Goal: Task Accomplishment & Management: Manage account settings

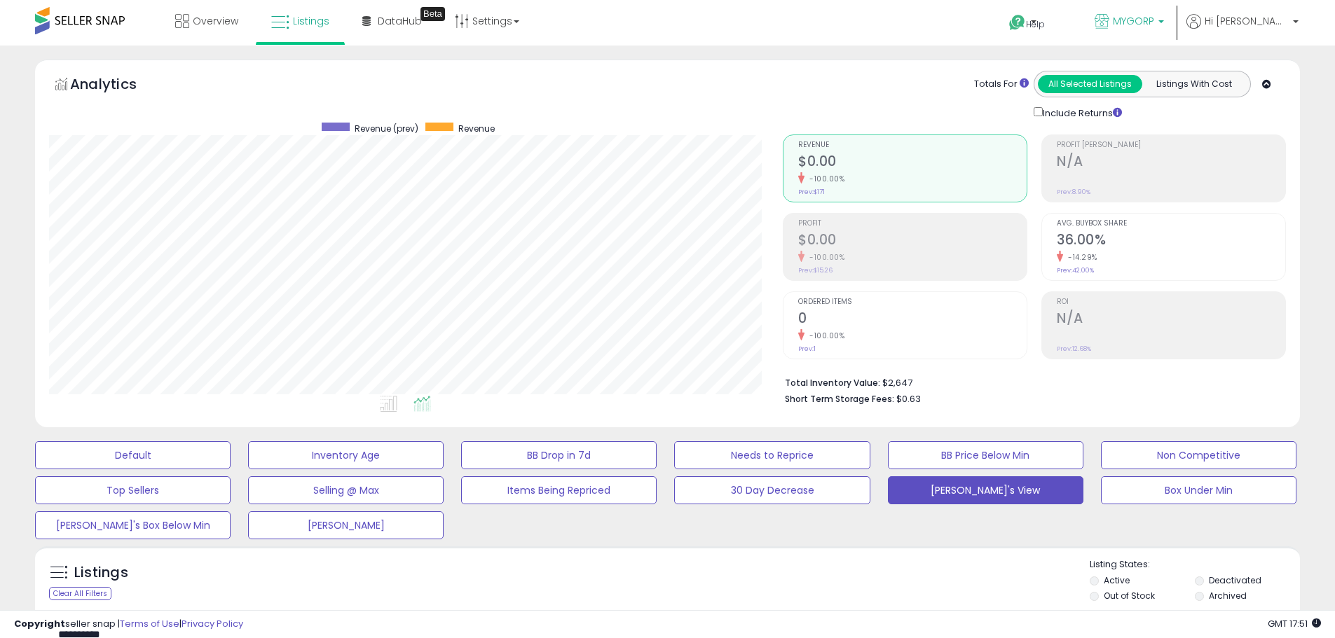
click at [1164, 20] on p "MYGORP" at bounding box center [1129, 23] width 69 height 18
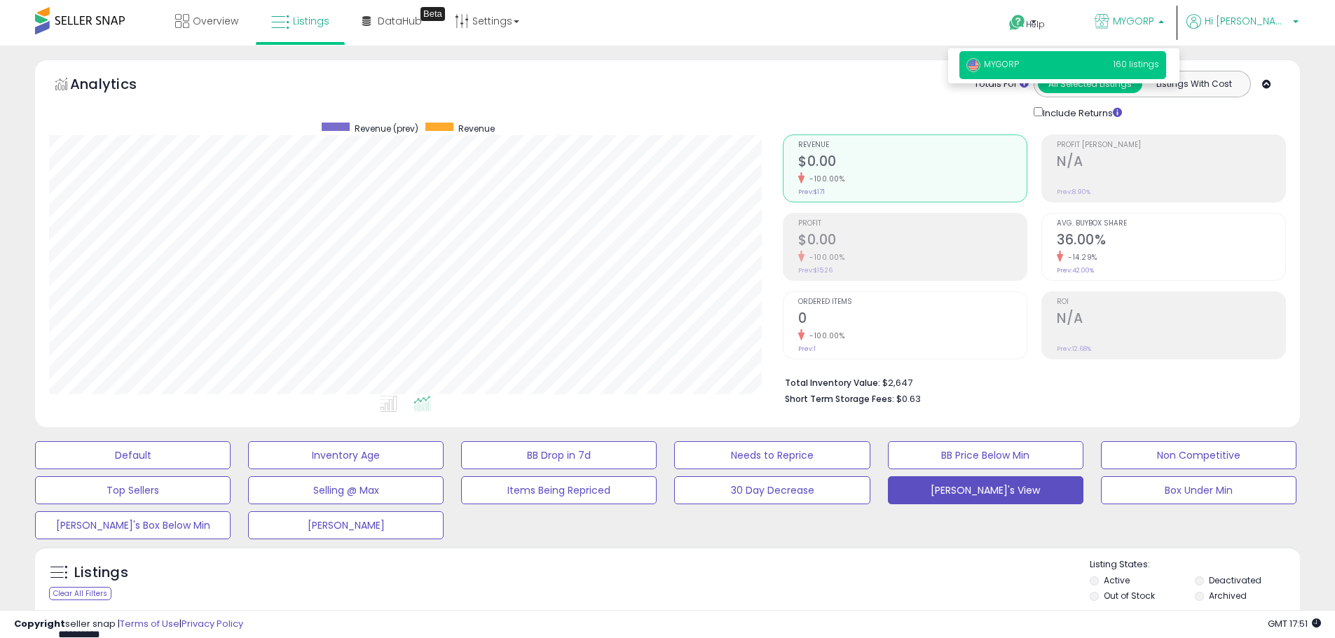
click at [1295, 20] on b at bounding box center [1296, 25] width 6 height 10
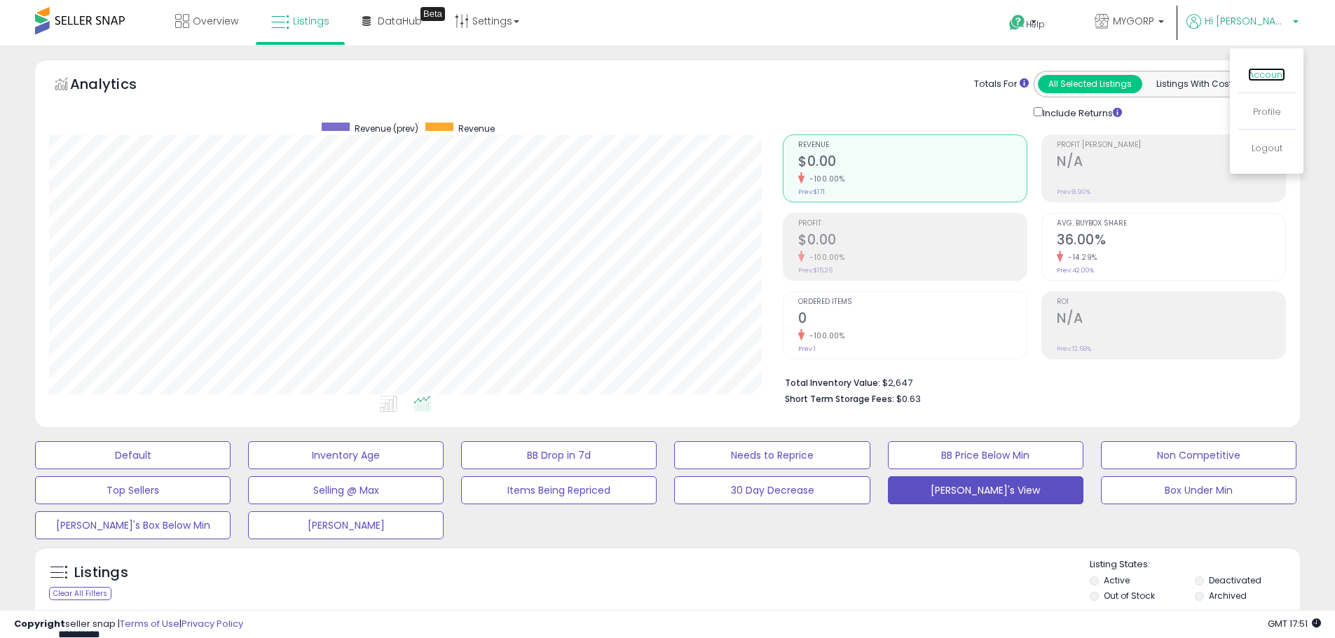
click at [1266, 72] on link "Account" at bounding box center [1266, 74] width 37 height 13
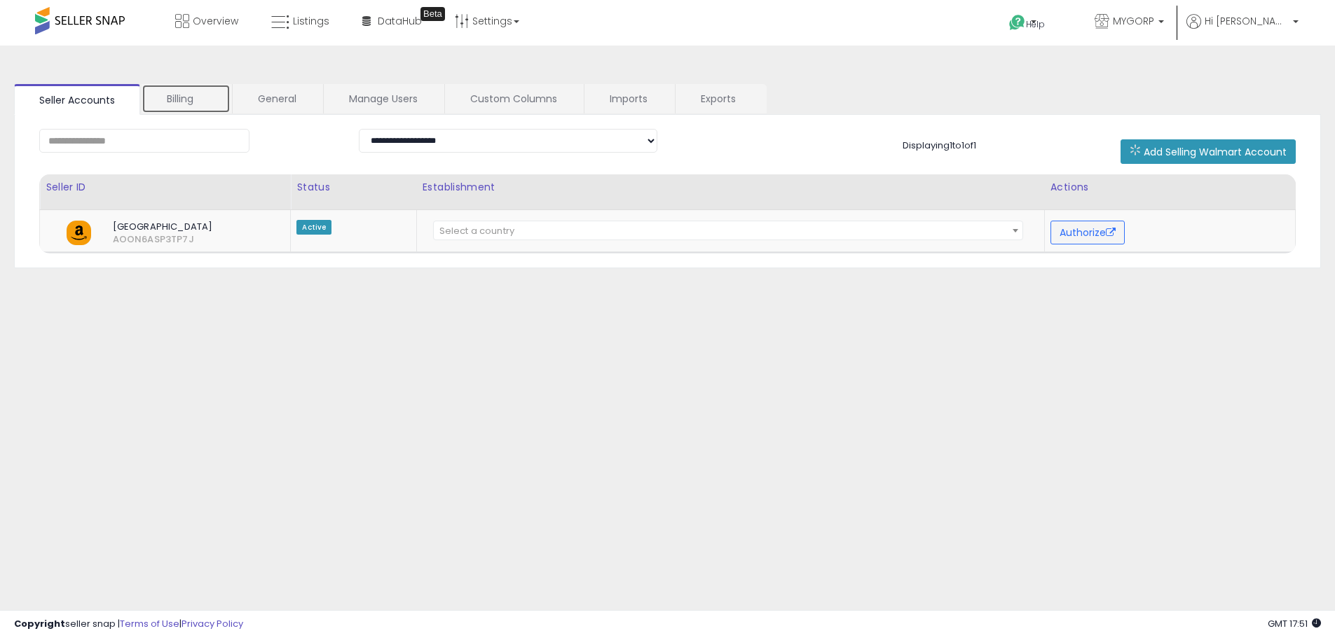
click at [184, 98] on link "Billing" at bounding box center [186, 98] width 89 height 29
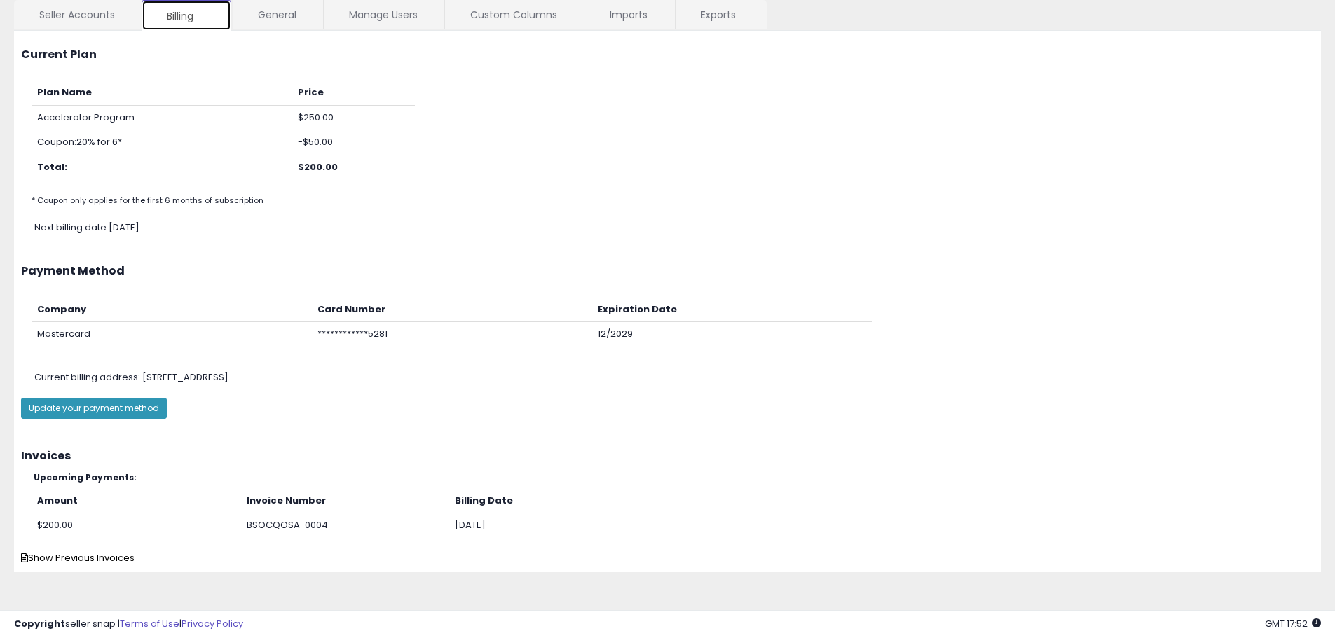
scroll to position [88, 0]
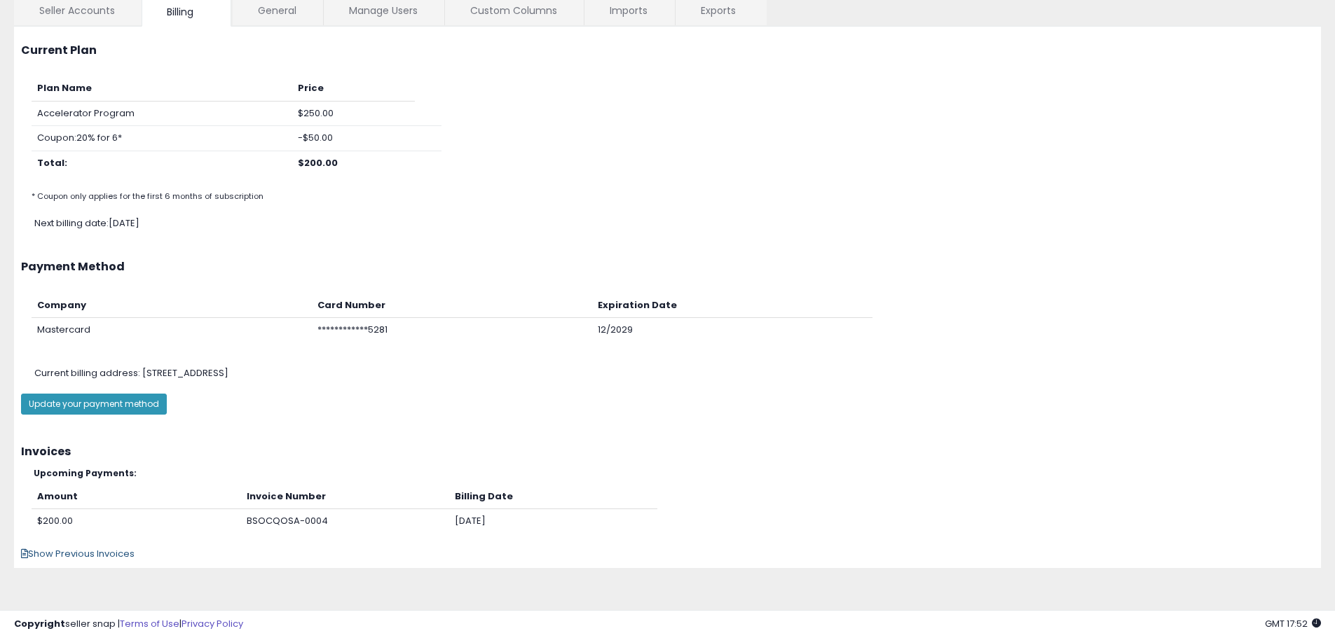
click at [110, 555] on span "Show Previous Invoices" at bounding box center [78, 553] width 114 height 13
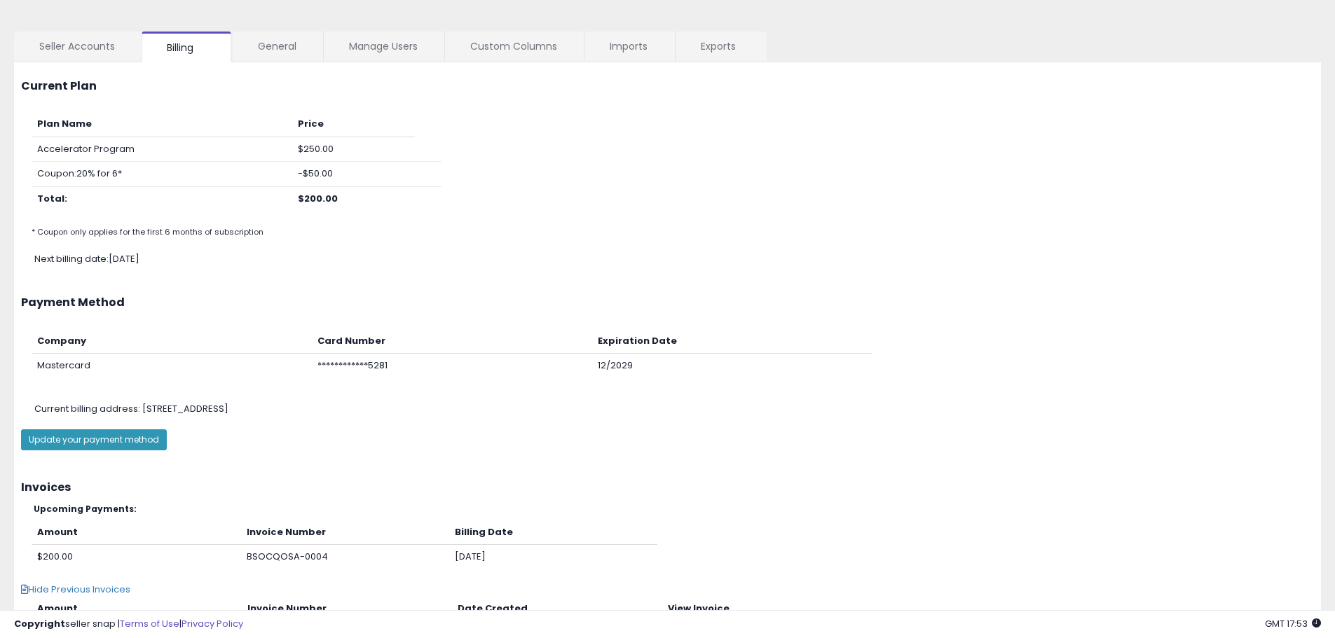
scroll to position [0, 0]
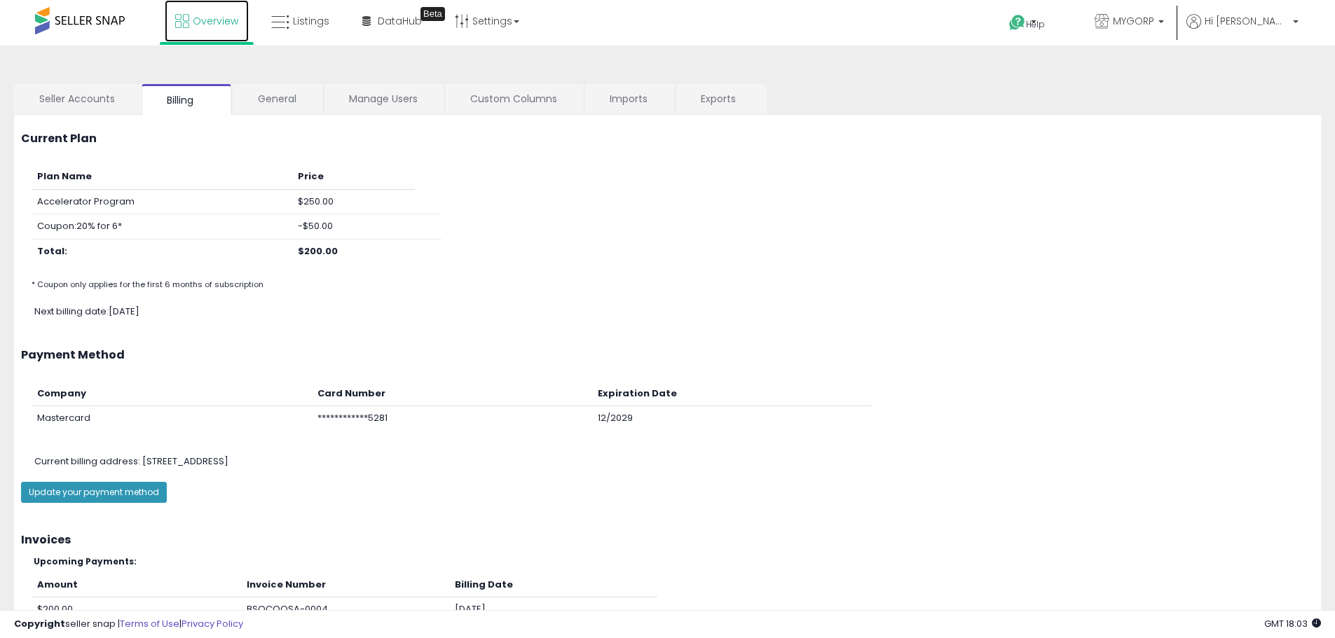
click at [204, 15] on span "Overview" at bounding box center [216, 21] width 46 height 14
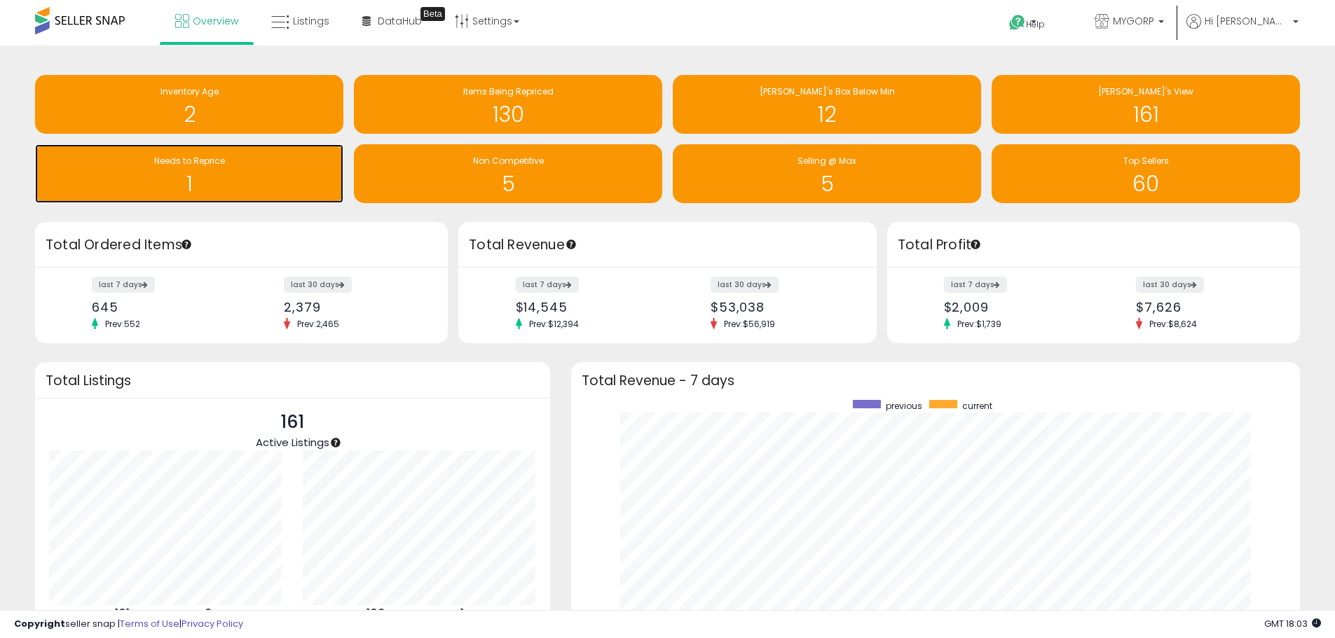
click at [154, 160] on span "Needs to Reprice" at bounding box center [189, 161] width 71 height 12
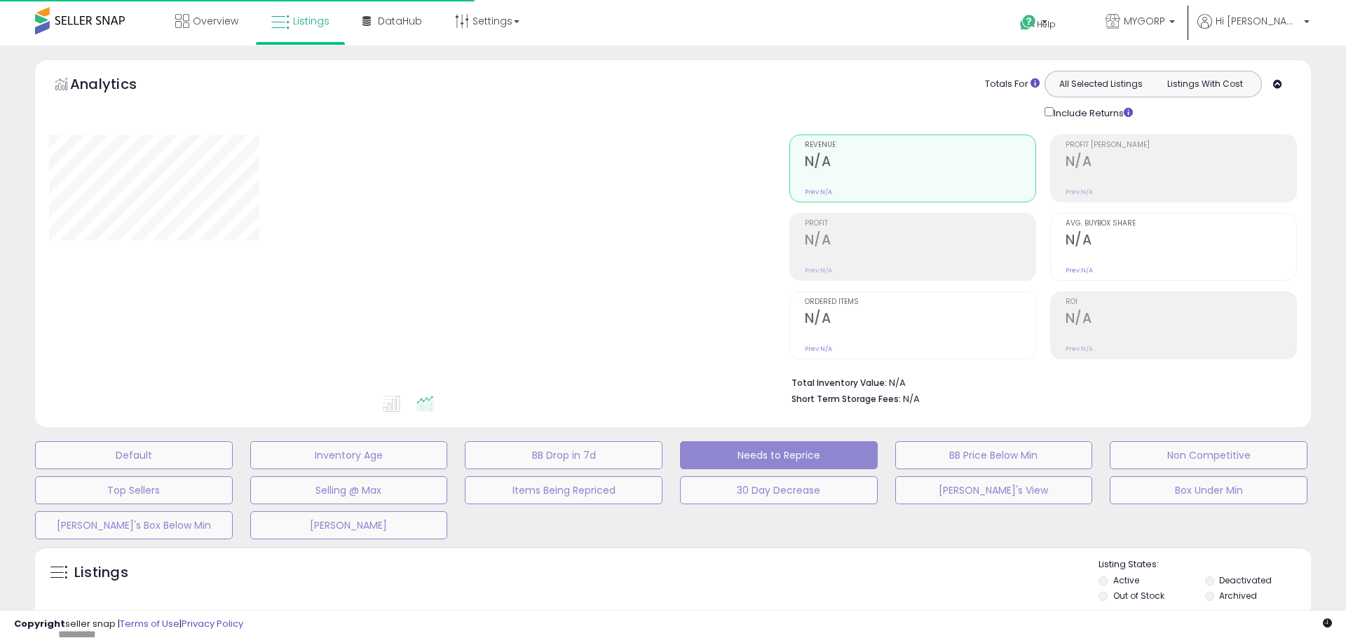
select select "**"
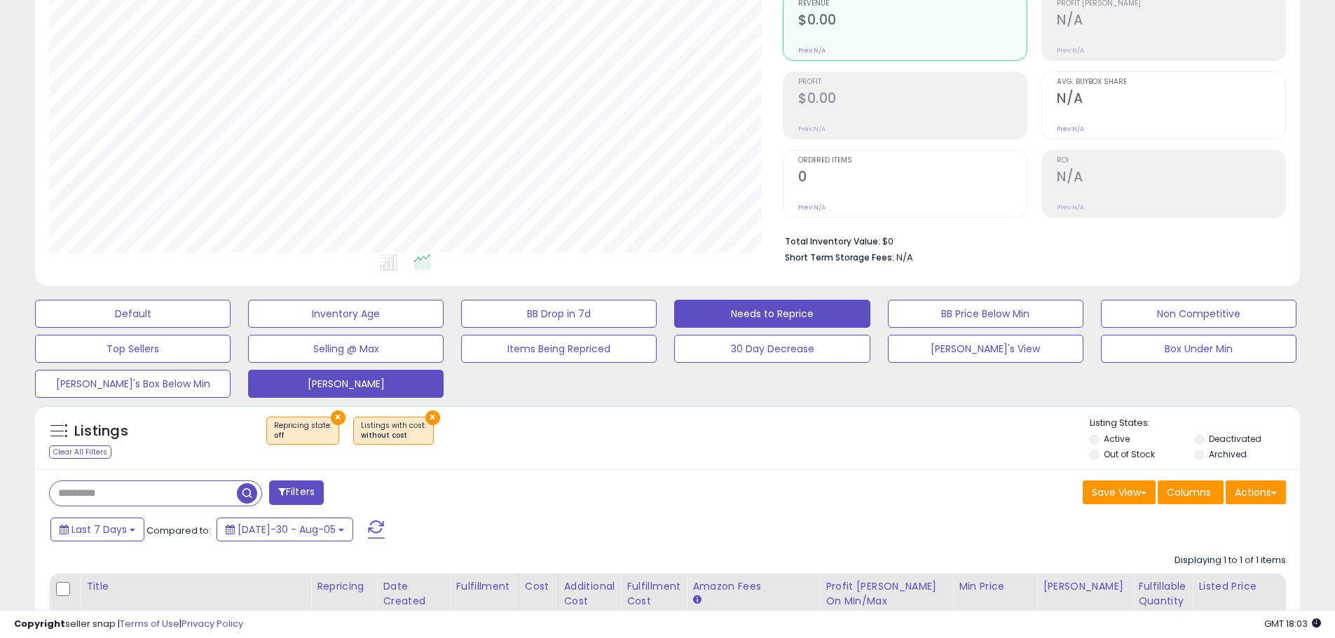
scroll to position [140, 0]
